Goal: Navigation & Orientation: Find specific page/section

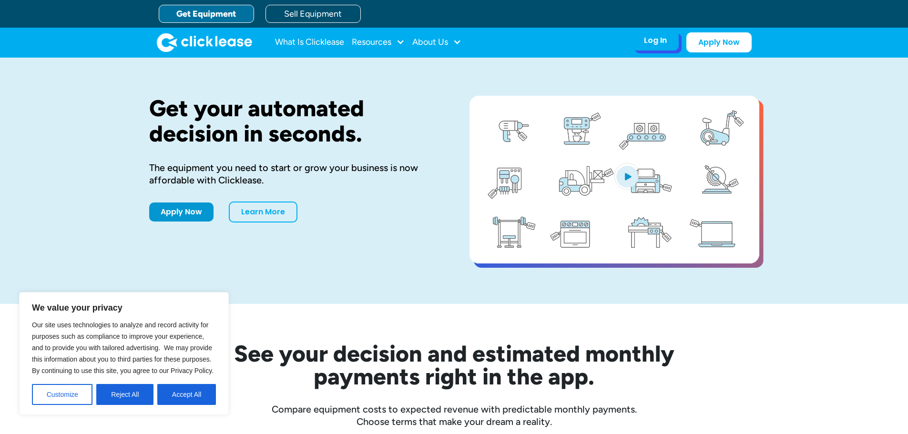
click at [669, 42] on div "Log In Account login I use Clicklease to get my equipment Partner Portal I offe…" at bounding box center [655, 40] width 47 height 20
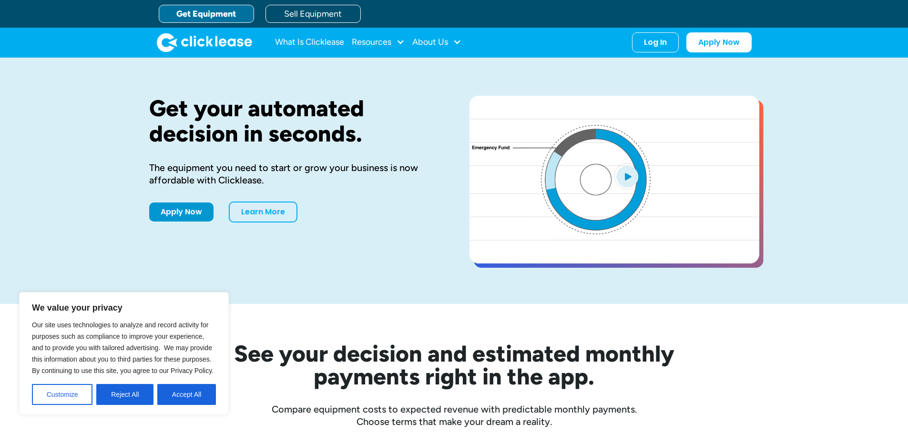
click at [661, 53] on div "What Is Clicklease Resources Blog Case Studies Videos FAQs About Us About Us Ca…" at bounding box center [454, 43] width 595 height 30
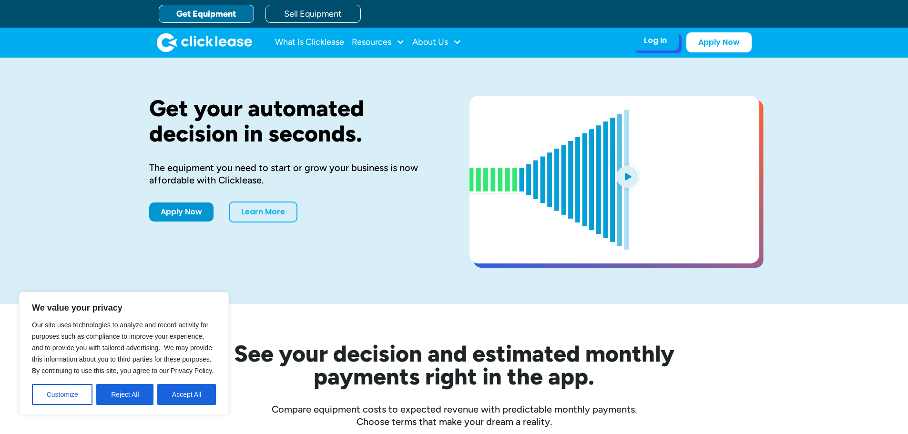
click at [667, 43] on div "Log In Account login I use Clicklease to get my equipment Partner Portal I offe…" at bounding box center [655, 40] width 47 height 20
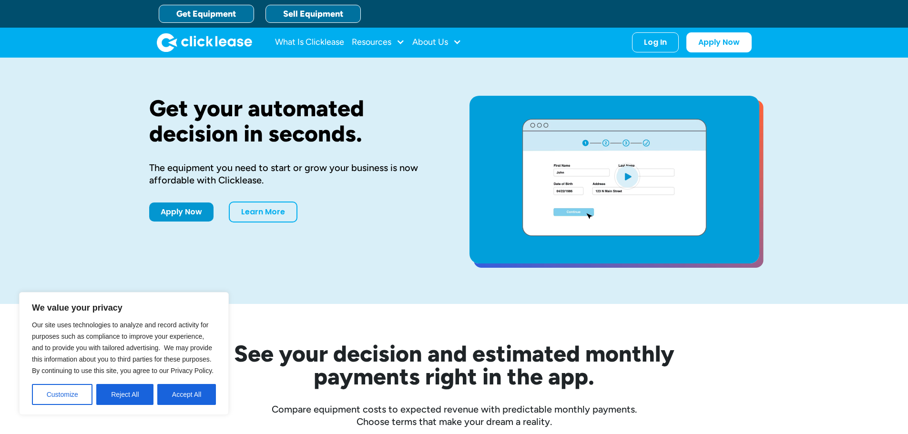
click at [319, 10] on link "Sell Equipment" at bounding box center [312, 14] width 95 height 18
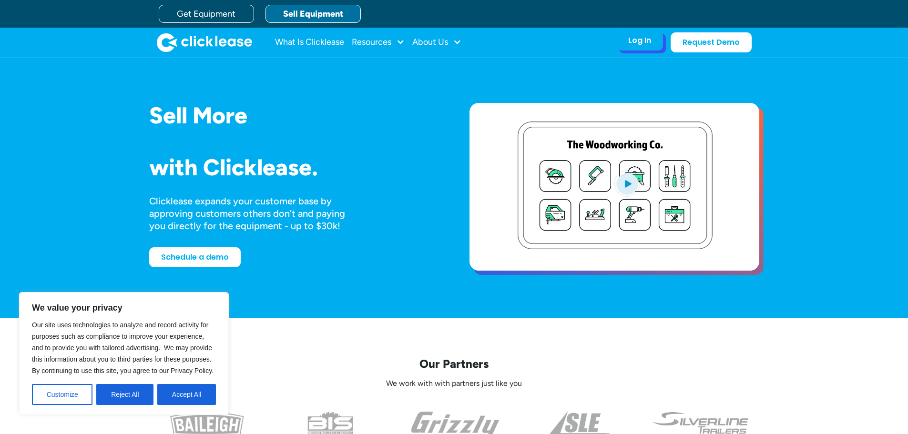
click at [656, 41] on div "Log In Account login I use Clicklease to get my equipment Partner Portal I offe…" at bounding box center [639, 40] width 47 height 20
click at [650, 39] on div "Log In" at bounding box center [639, 41] width 23 height 10
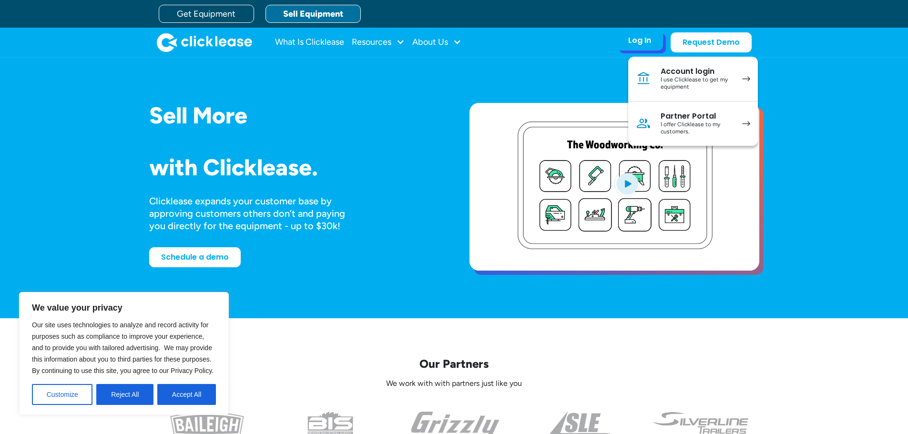
click at [697, 138] on link "Partner Portal I offer Clicklease to my customers." at bounding box center [693, 123] width 130 height 44
